Goal: Information Seeking & Learning: Learn about a topic

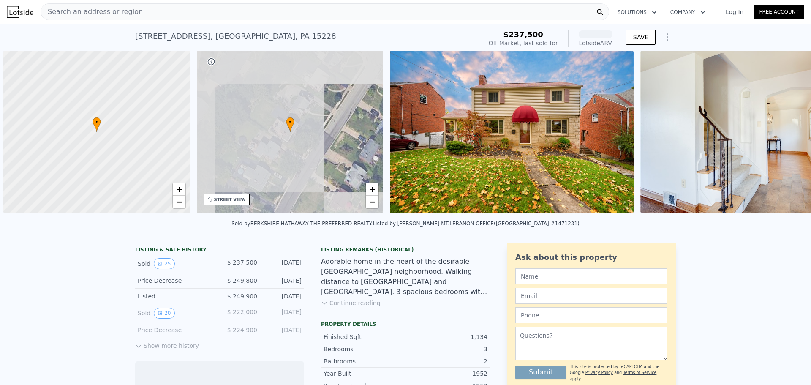
scroll to position [0, 3]
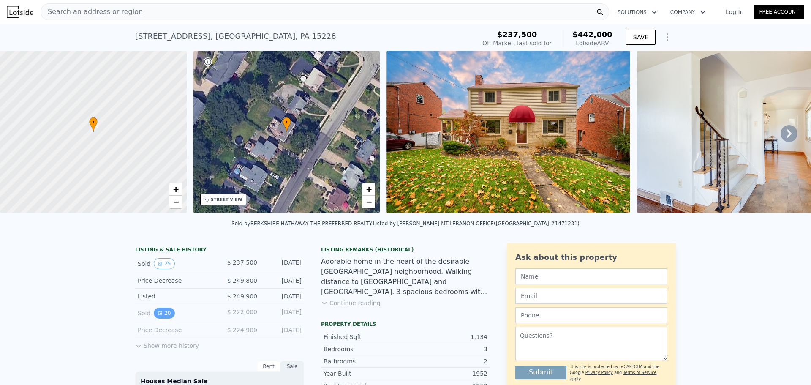
click at [158, 315] on icon "View historical data" at bounding box center [159, 312] width 3 height 3
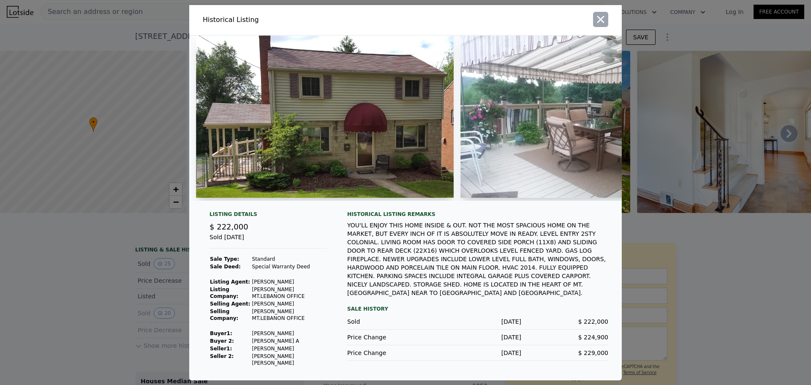
click at [600, 21] on icon "button" at bounding box center [600, 19] width 7 height 7
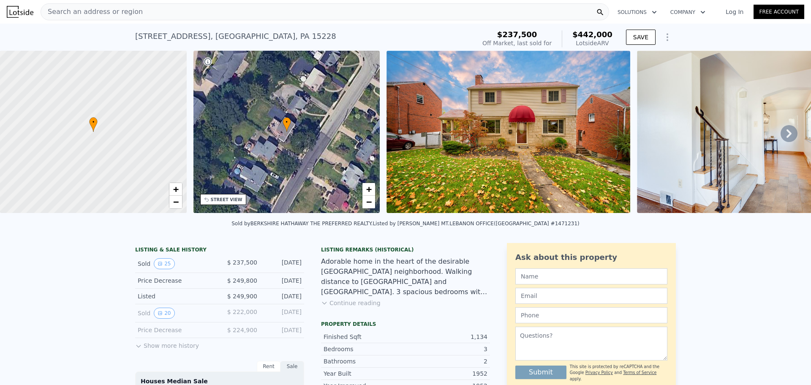
click at [71, 11] on span "Search an address or region" at bounding box center [92, 12] width 102 height 10
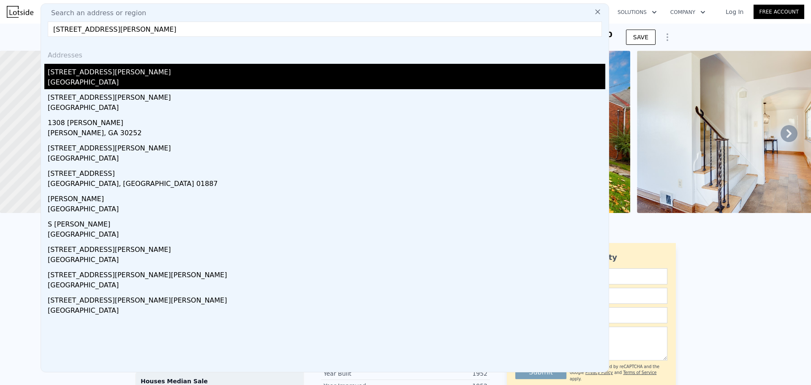
type input "[STREET_ADDRESS][PERSON_NAME]"
click at [62, 78] on div "[GEOGRAPHIC_DATA]" at bounding box center [326, 83] width 557 height 12
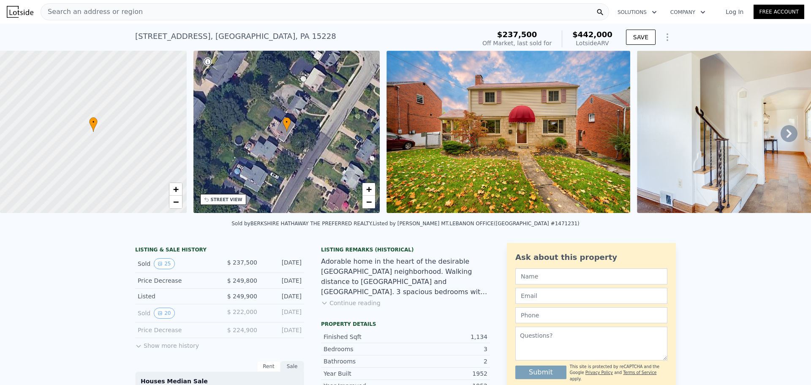
type input "2"
type input "1232"
type input "1972"
type input "5837.04"
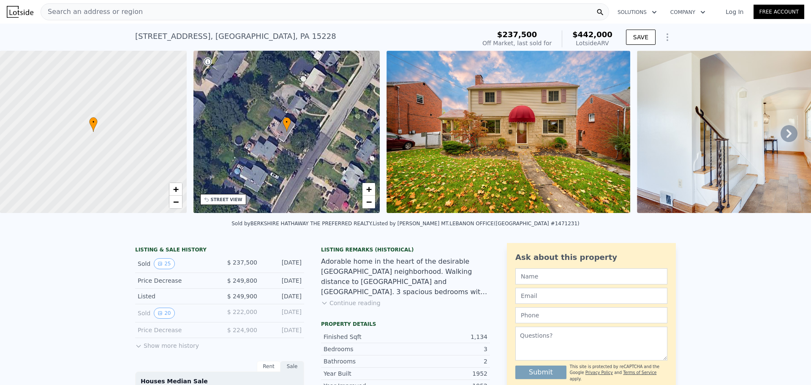
type input "12628.044"
type input "$ 403,000"
type input "-$ 81,161"
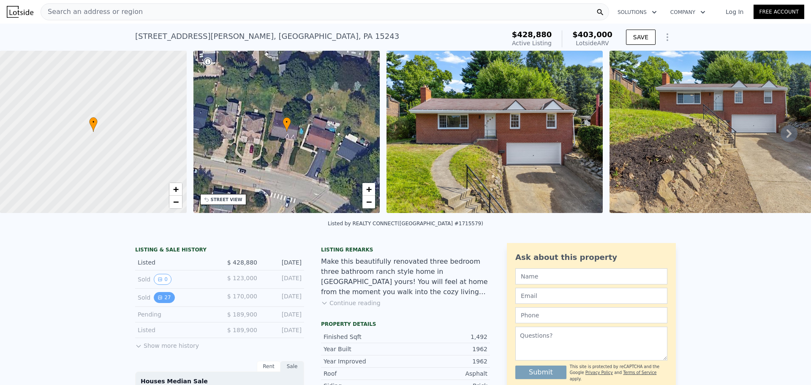
click at [154, 300] on button "27" at bounding box center [164, 297] width 21 height 11
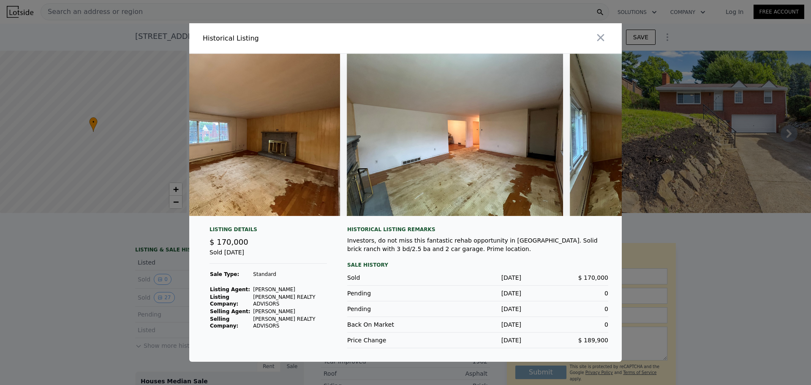
scroll to position [0, 3188]
